Goal: Navigation & Orientation: Find specific page/section

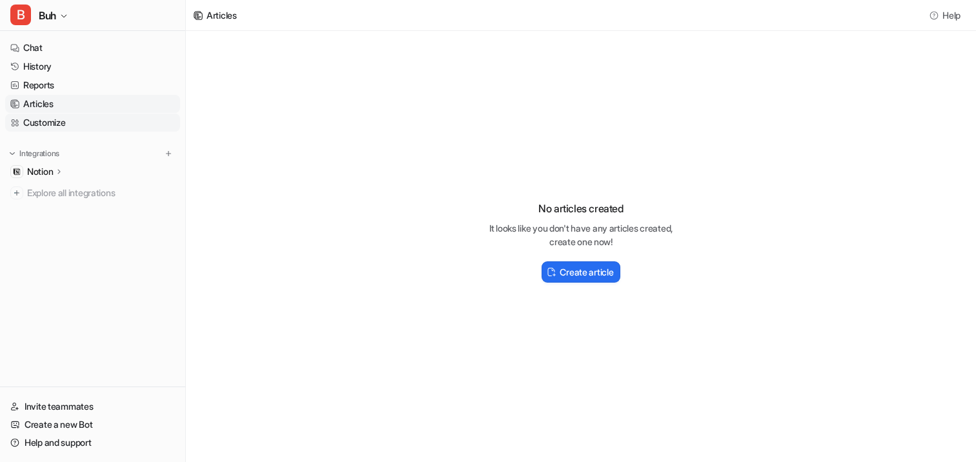
click at [48, 124] on link "Customize" at bounding box center [92, 123] width 175 height 18
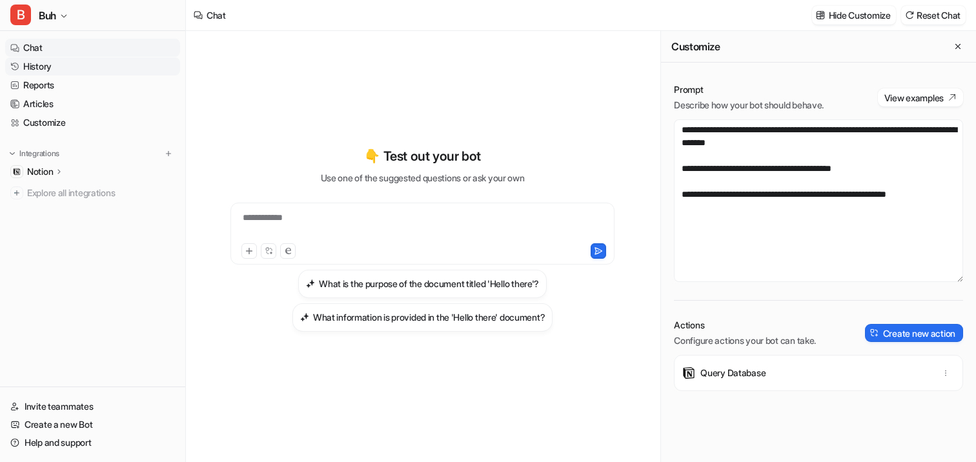
click at [57, 61] on link "History" at bounding box center [92, 66] width 175 height 18
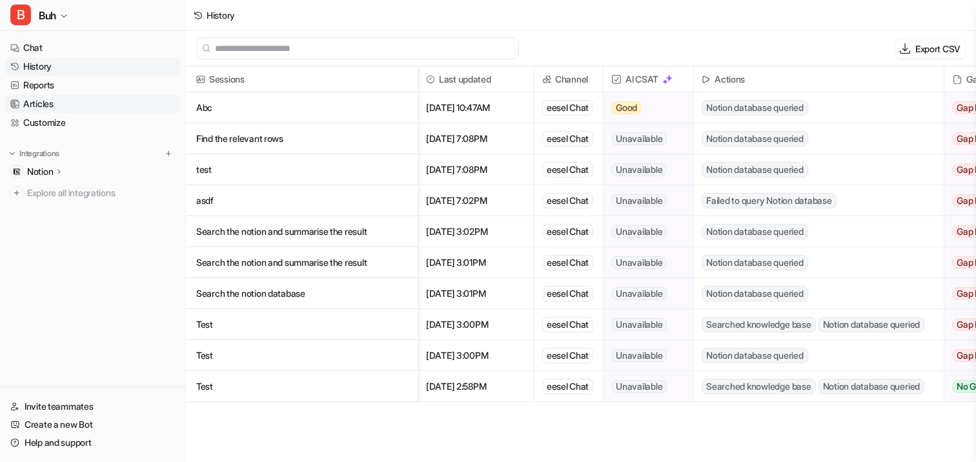
click at [63, 99] on link "Articles" at bounding box center [92, 104] width 175 height 18
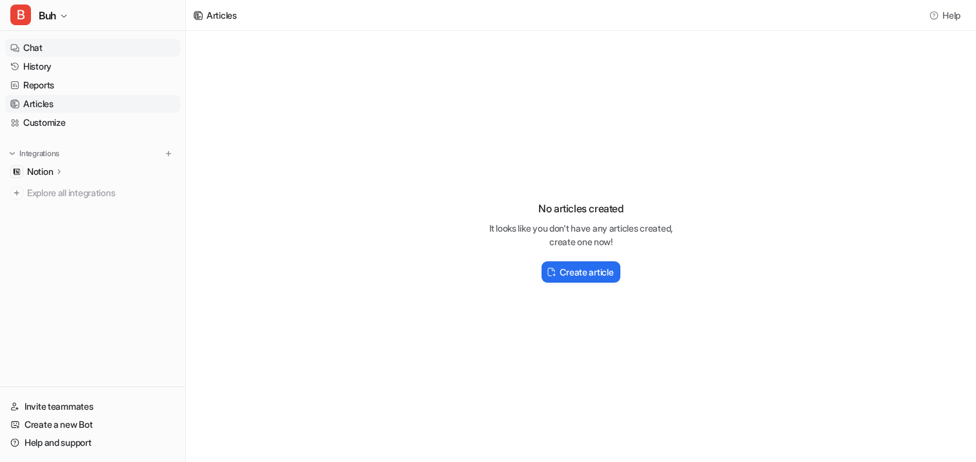
click at [60, 45] on link "Chat" at bounding box center [92, 48] width 175 height 18
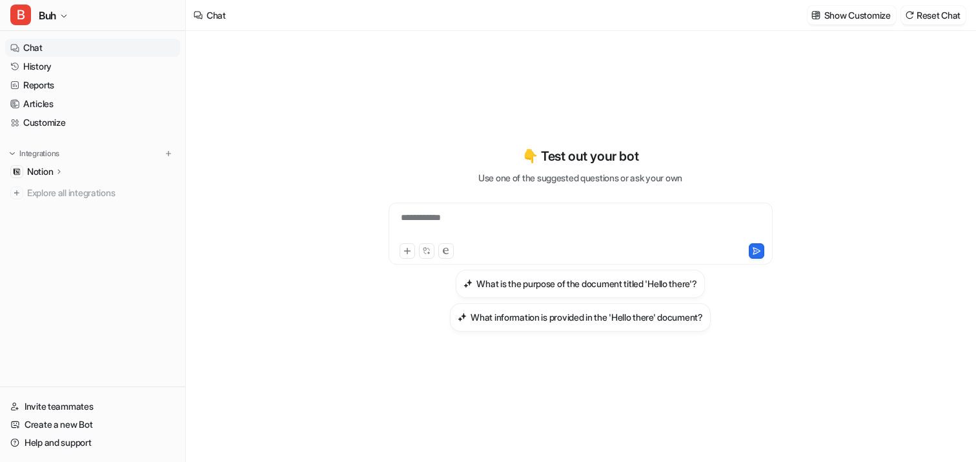
click at [48, 171] on p "Notion" at bounding box center [40, 171] width 26 height 13
click at [52, 193] on p "Overview" at bounding box center [56, 190] width 39 height 13
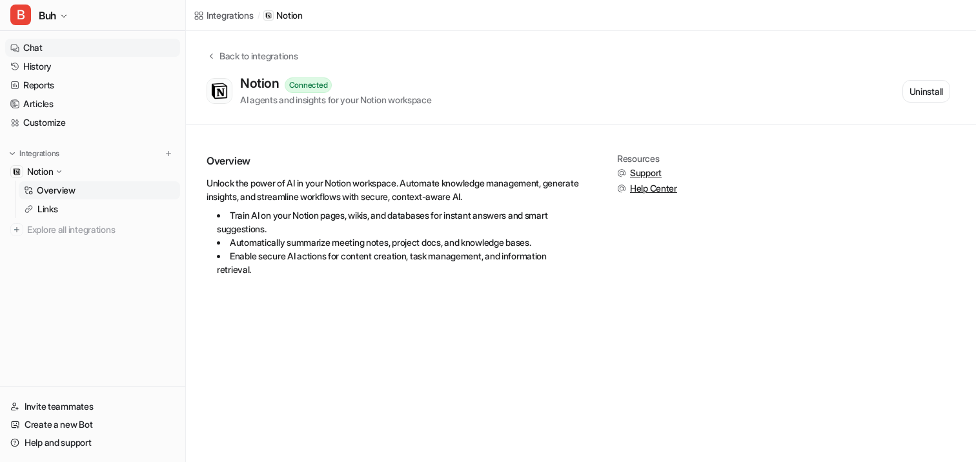
click at [54, 42] on link "Chat" at bounding box center [92, 48] width 175 height 18
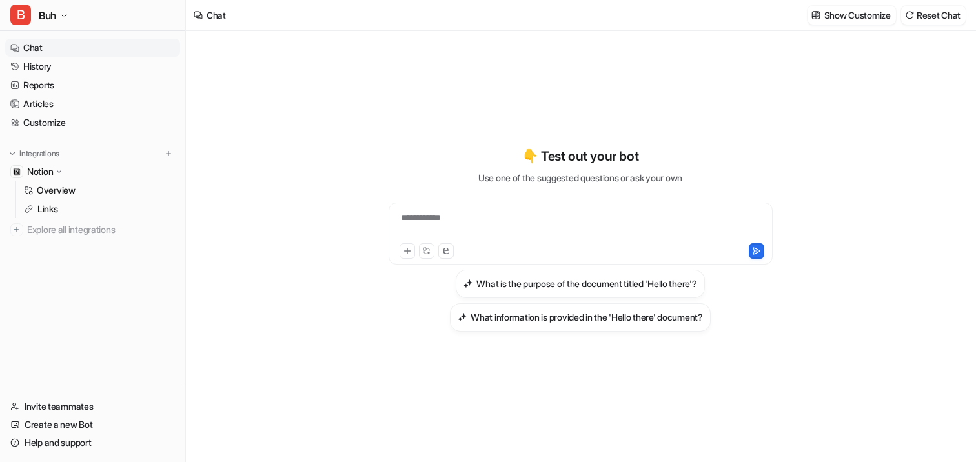
click at [48, 55] on link "Chat" at bounding box center [92, 48] width 175 height 18
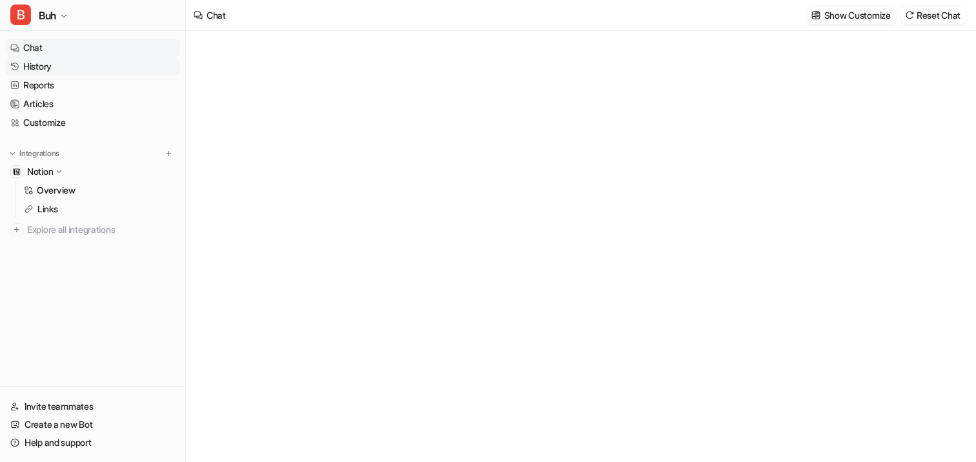
click at [48, 66] on link "History" at bounding box center [92, 66] width 175 height 18
